Goal: Task Accomplishment & Management: Manage account settings

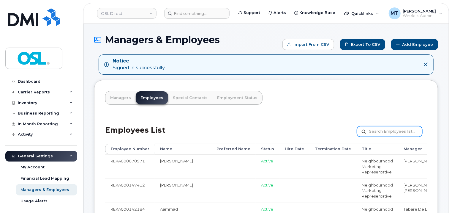
click at [388, 128] on input "text" at bounding box center [389, 131] width 65 height 11
click at [187, 6] on header "OSL Direct Support Alerts Knowledge Base Quicklinks Suspend / Cancel Device Cha…" at bounding box center [266, 13] width 366 height 21
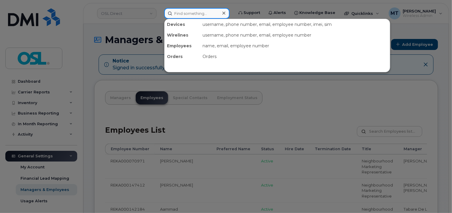
click at [191, 14] on input at bounding box center [196, 13] width 65 height 11
paste input "[EMAIL_ADDRESS][DOMAIN_NAME]"
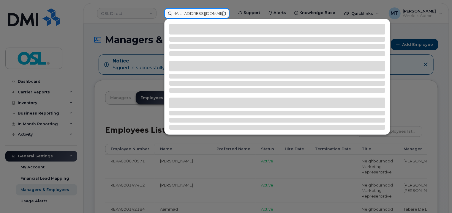
type input "[EMAIL_ADDRESS][DOMAIN_NAME]"
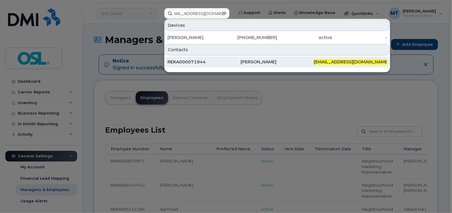
scroll to position [0, 0]
click at [314, 66] on div "[PERSON_NAME]" at bounding box center [350, 61] width 73 height 11
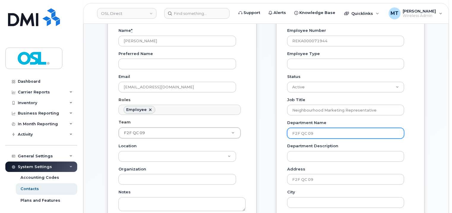
scroll to position [89, 0]
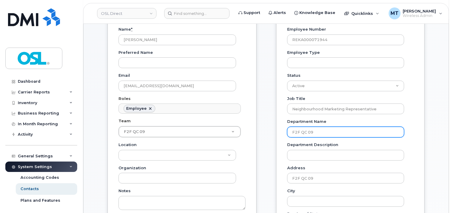
drag, startPoint x: 343, startPoint y: 134, endPoint x: 278, endPoint y: 132, distance: 65.4
click at [278, 132] on div "Employee Information Employee Number REKA000071944 Employee Type Status Active …" at bounding box center [350, 182] width 148 height 366
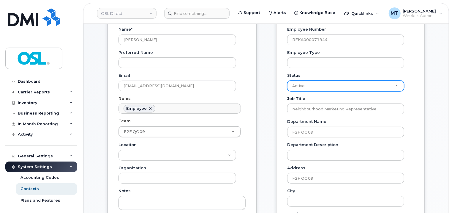
click at [394, 88] on select "Active On-Leave Long Term Short Term Maternity Leave Temp Layoff Inactive" at bounding box center [345, 85] width 117 height 11
select select "on_leave"
click at [287, 80] on select "Active On-Leave Long Term Short Term Maternity Leave Temp Layoff Inactive" at bounding box center [345, 85] width 117 height 11
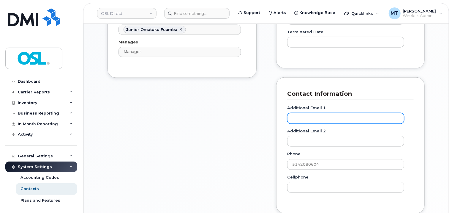
scroll to position [535, 0]
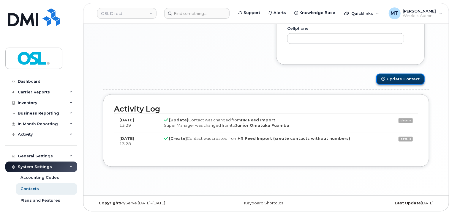
click at [407, 78] on button "Update Contact" at bounding box center [400, 79] width 48 height 11
